Goal: Complete application form: Complete application form

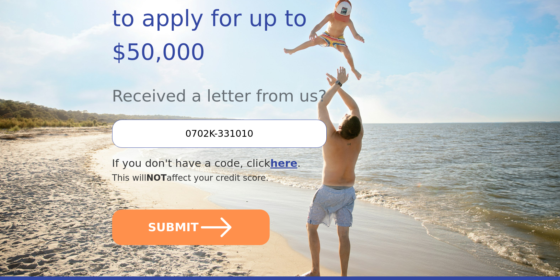
scroll to position [151, 0]
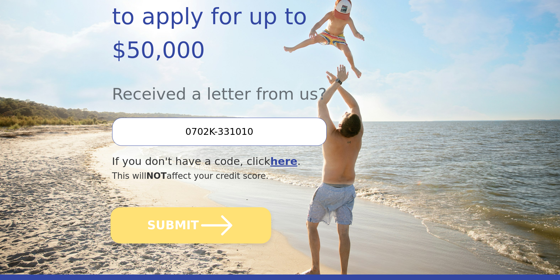
click at [186, 208] on button "SUBMIT" at bounding box center [190, 226] width 161 height 36
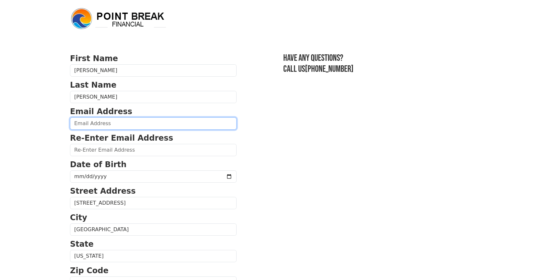
click at [131, 123] on input "email" at bounding box center [153, 124] width 166 height 12
type input "[EMAIL_ADDRESS][DOMAIN_NAME]"
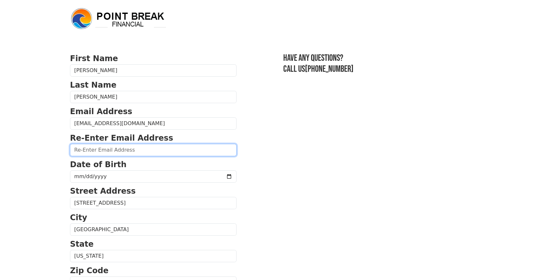
click at [125, 149] on input "email" at bounding box center [153, 150] width 166 height 12
type input "[EMAIL_ADDRESS][DOMAIN_NAME]"
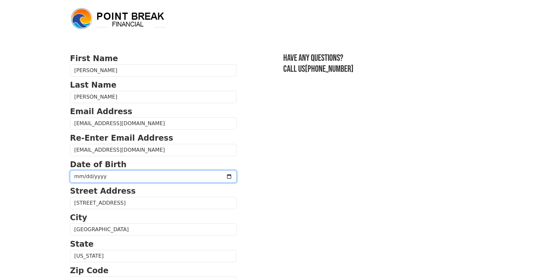
click at [128, 176] on input "date" at bounding box center [153, 177] width 166 height 12
type input "[DATE]"
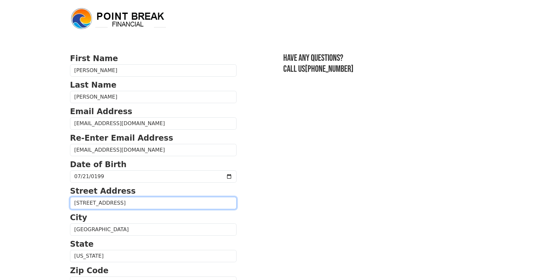
click at [137, 202] on input "[STREET_ADDRESS]" at bounding box center [153, 203] width 166 height 12
type input "[STREET_ADDRESS]"
type input "[PHONE_NUMBER]"
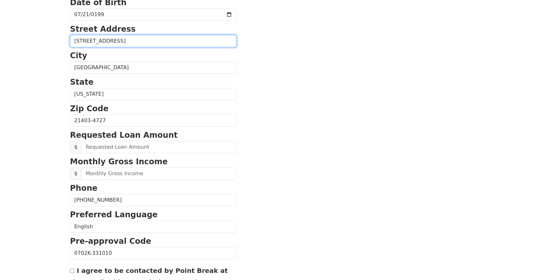
scroll to position [160, 0]
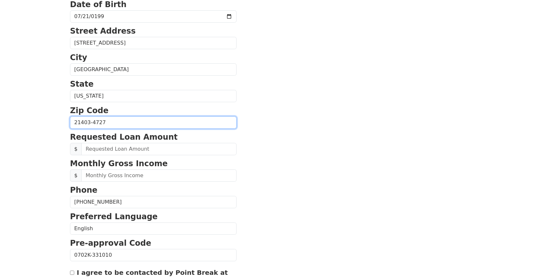
click at [170, 123] on input "21403-4727" at bounding box center [153, 123] width 166 height 12
type input "21401"
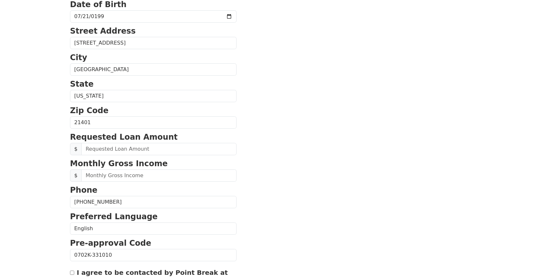
click at [320, 163] on section "First Name [PERSON_NAME] Last Name [PERSON_NAME] Email Address [EMAIL_ADDRESS][…" at bounding box center [280, 123] width 420 height 462
click at [165, 148] on input "text" at bounding box center [158, 149] width 155 height 12
type input "25,000.00"
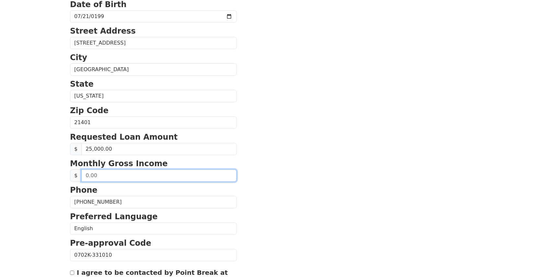
click at [174, 177] on input "text" at bounding box center [158, 176] width 155 height 12
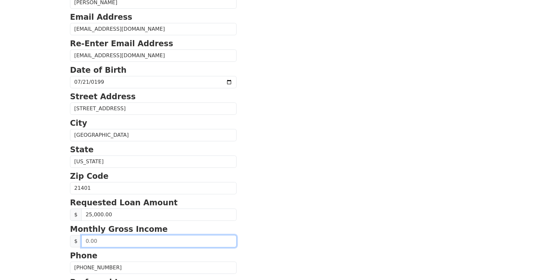
scroll to position [104, 0]
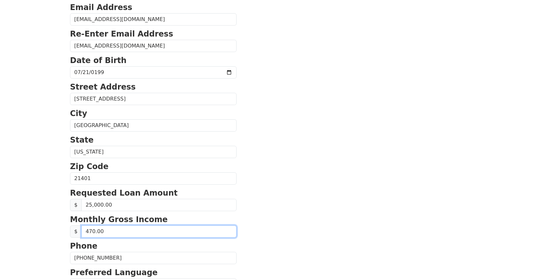
type input "4,700.00"
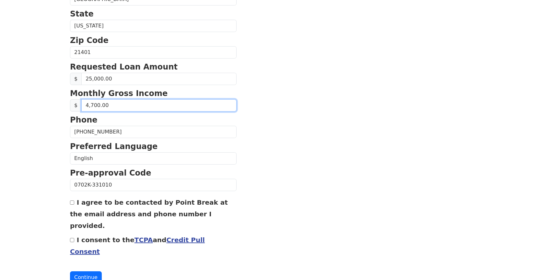
scroll to position [235, 0]
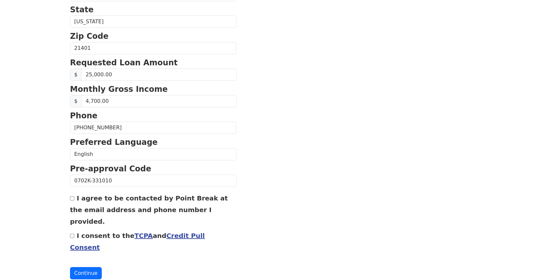
click at [72, 198] on input "I agree to be contacted by Point Break at the email address and phone number I …" at bounding box center [72, 199] width 4 height 4
checkbox input "true"
click at [74, 234] on input "I consent to the TCPA and Credit Pull Consent" at bounding box center [72, 236] width 4 height 4
checkbox input "true"
click at [93, 268] on button "Continue" at bounding box center [86, 274] width 32 height 12
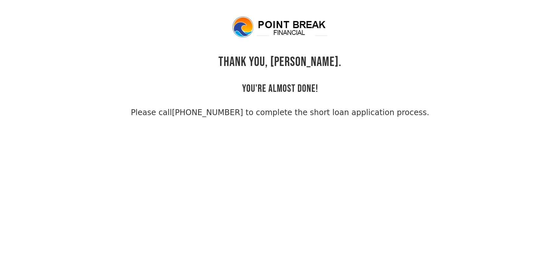
scroll to position [1, 0]
